Goal: Navigation & Orientation: Find specific page/section

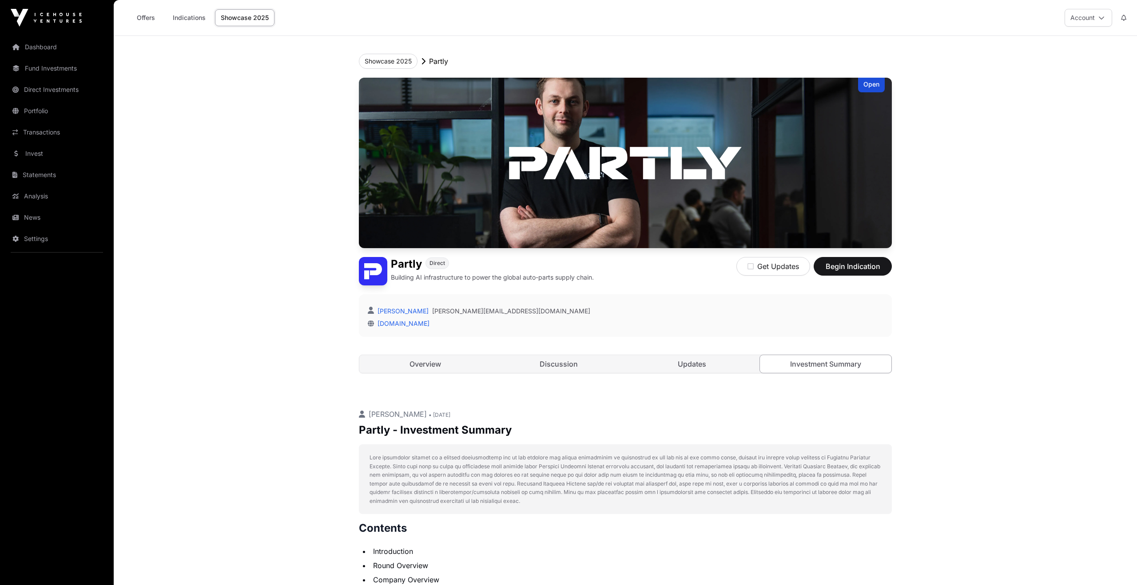
scroll to position [887, 0]
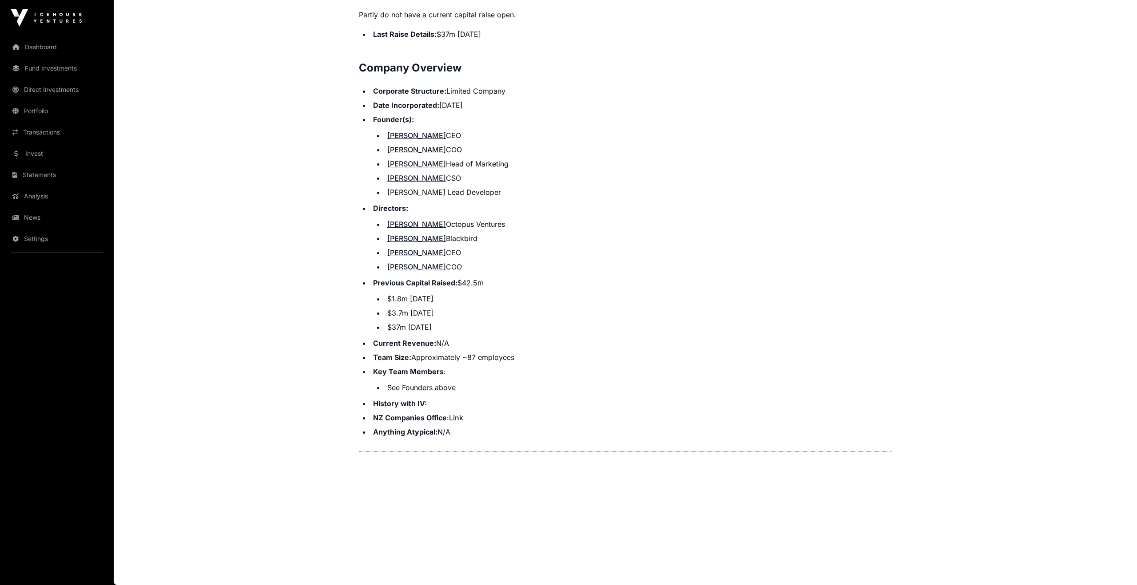
click at [55, 15] on img at bounding box center [46, 18] width 71 height 18
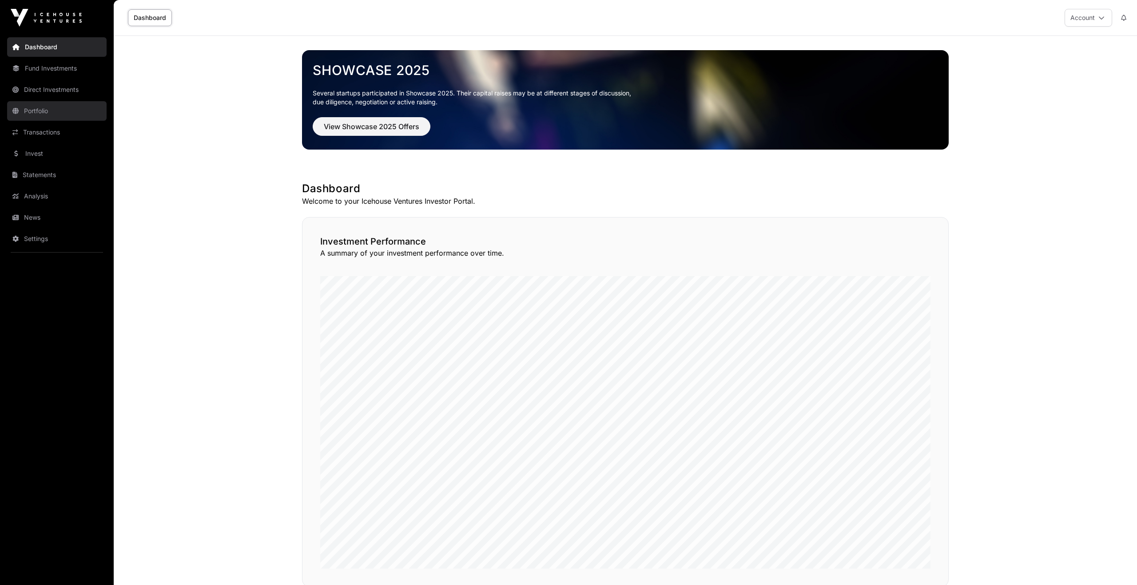
click at [42, 110] on link "Portfolio" at bounding box center [56, 111] width 99 height 20
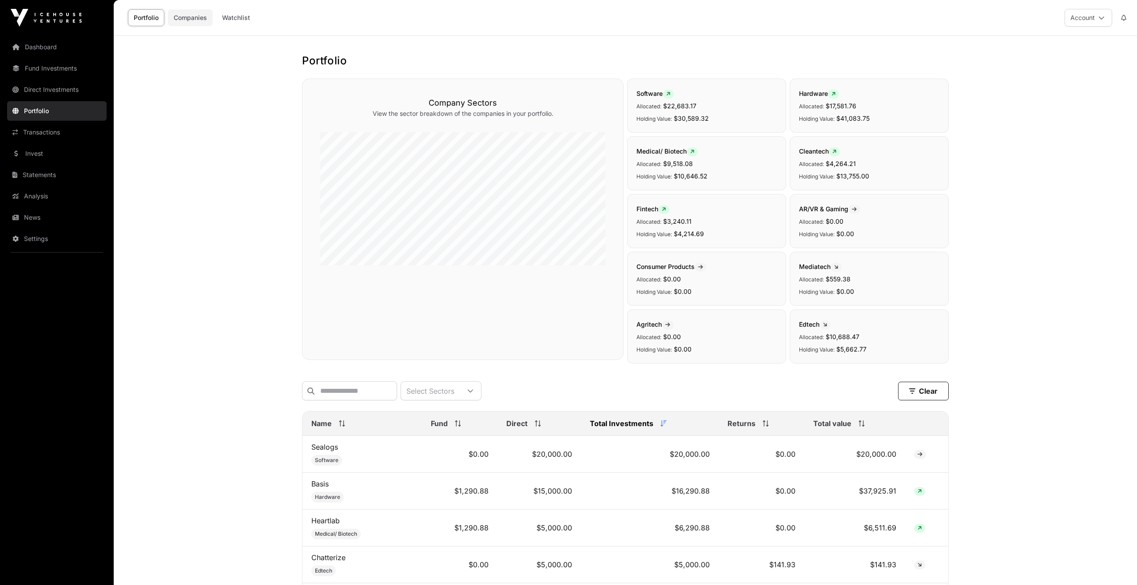
click at [199, 18] on link "Companies" at bounding box center [190, 17] width 45 height 17
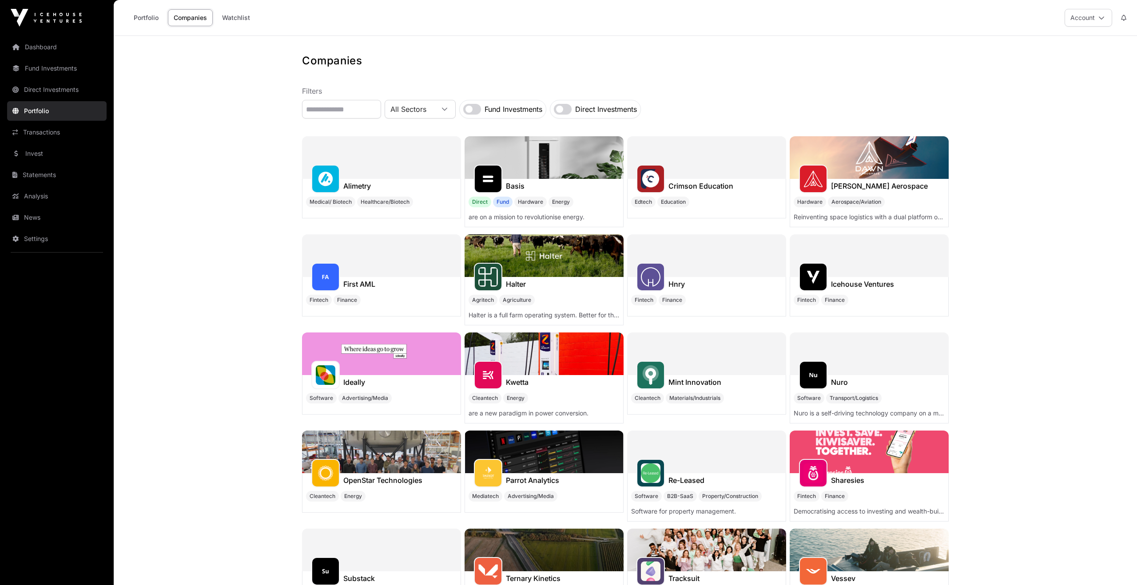
click at [185, 19] on link "Companies" at bounding box center [190, 17] width 45 height 17
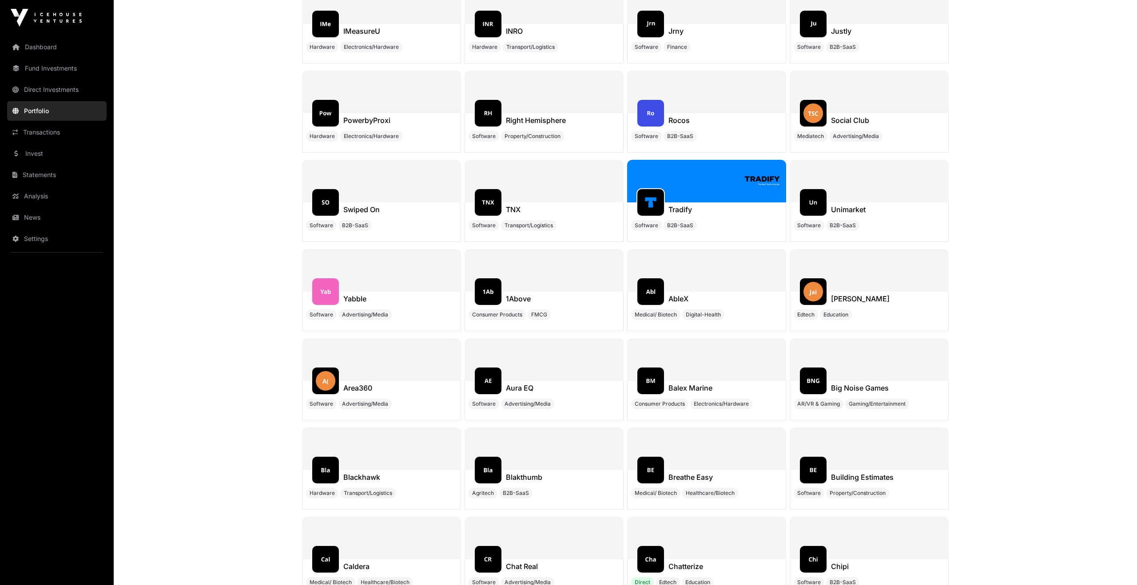
scroll to position [6699, 0]
